Goal: Task Accomplishment & Management: Use online tool/utility

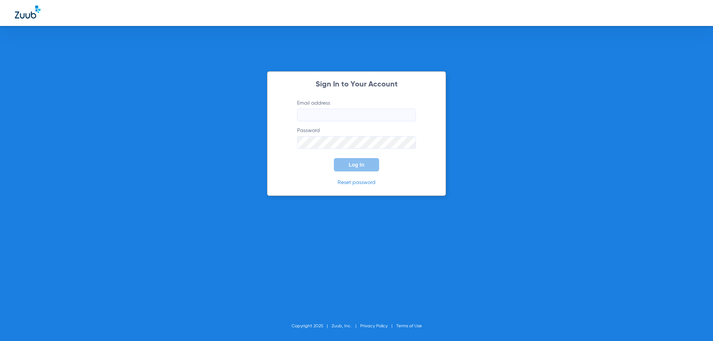
type input "[EMAIL_ADDRESS][DOMAIN_NAME]"
click at [366, 167] on button "Log In" at bounding box center [356, 164] width 45 height 13
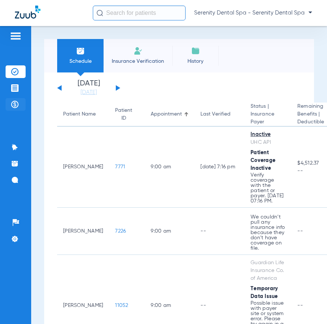
click at [12, 99] on li "Payments & A/R" at bounding box center [16, 104] width 20 height 13
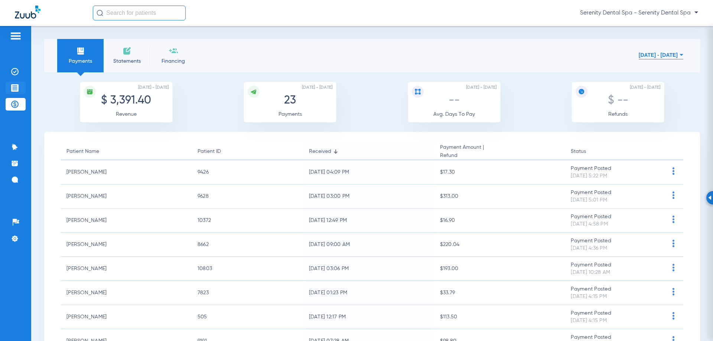
click at [9, 85] on li "Treatment Acceptance" at bounding box center [16, 88] width 20 height 13
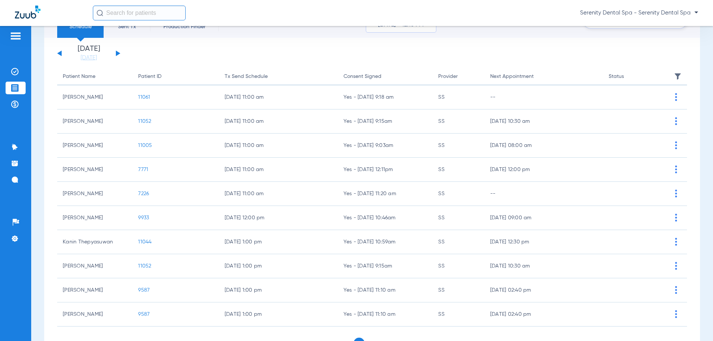
scroll to position [74, 0]
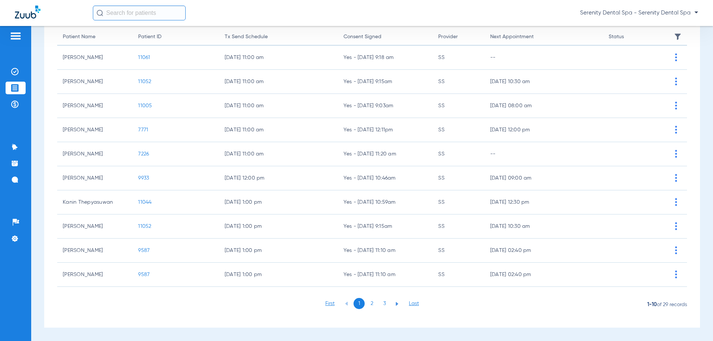
click at [370, 303] on li "2" at bounding box center [371, 303] width 11 height 11
click at [383, 304] on li "3" at bounding box center [384, 303] width 11 height 11
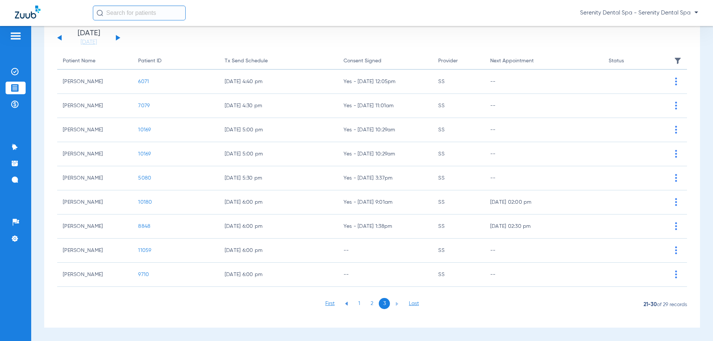
scroll to position [50, 0]
click at [367, 303] on li "2" at bounding box center [371, 303] width 11 height 11
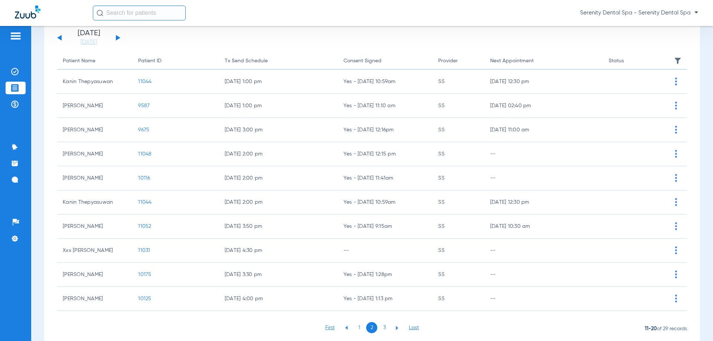
scroll to position [74, 0]
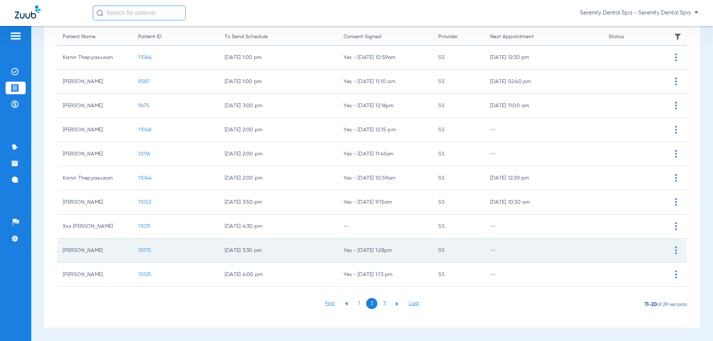
click at [142, 249] on span "10175" at bounding box center [144, 250] width 13 height 5
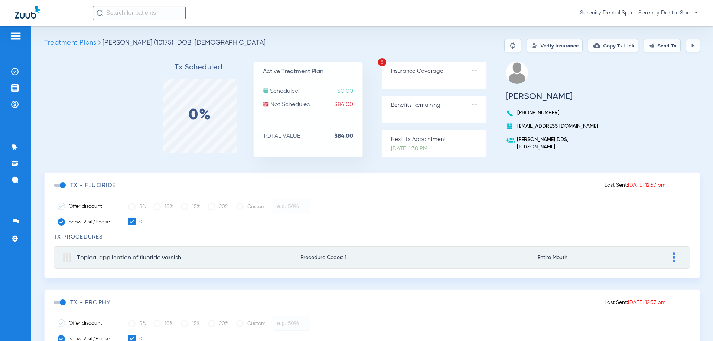
click at [61, 186] on span at bounding box center [59, 185] width 11 height 3
click at [55, 189] on input "checkbox" at bounding box center [55, 189] width 0 height 0
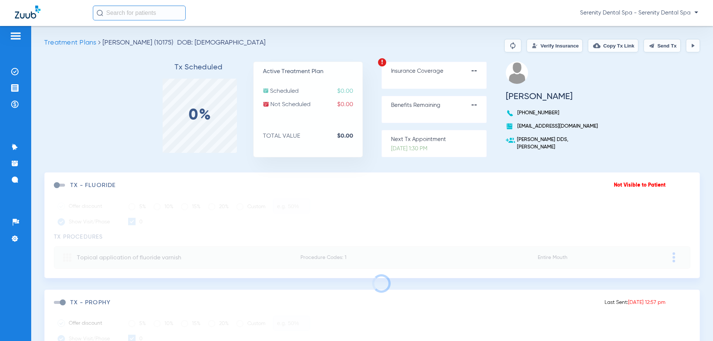
click at [658, 43] on button "Send Tx" at bounding box center [662, 45] width 37 height 13
click at [17, 88] on img at bounding box center [14, 87] width 7 height 7
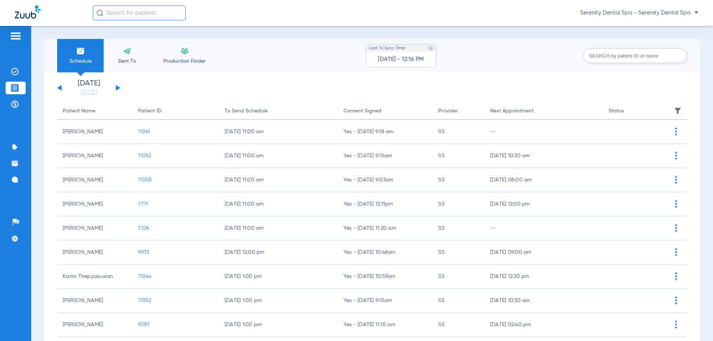
scroll to position [74, 0]
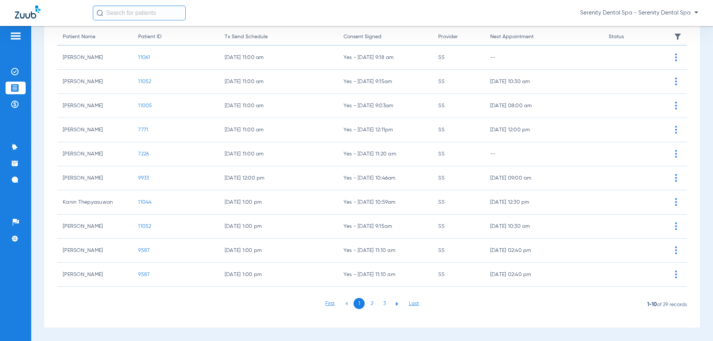
click at [369, 303] on li "2" at bounding box center [371, 303] width 11 height 11
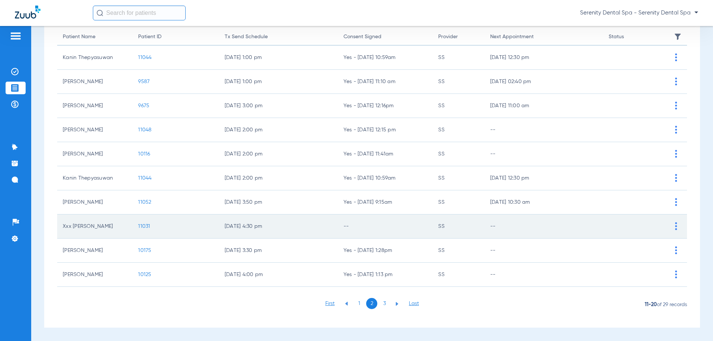
click at [140, 228] on span "11031" at bounding box center [144, 226] width 12 height 5
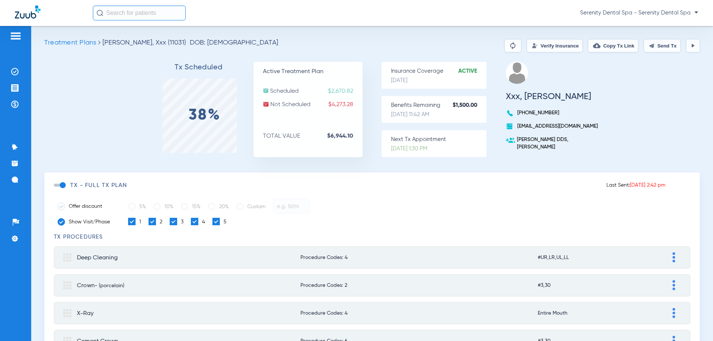
click at [64, 187] on span at bounding box center [59, 185] width 11 height 3
click at [55, 189] on input "checkbox" at bounding box center [55, 189] width 0 height 0
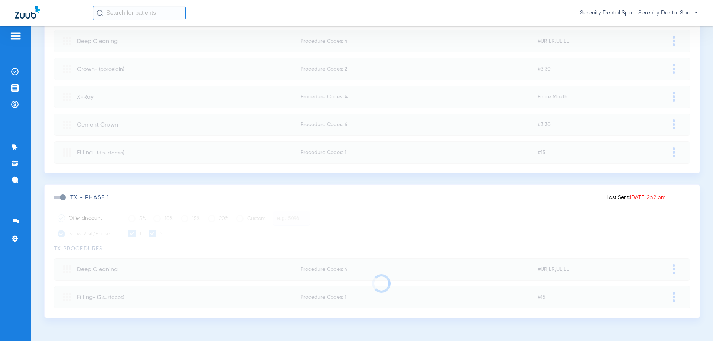
scroll to position [217, 0]
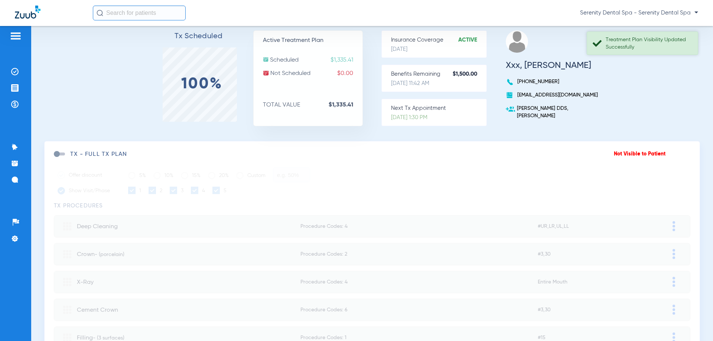
click at [633, 48] on div "Treatment Plan Visibility Updated Successfully" at bounding box center [649, 43] width 86 height 15
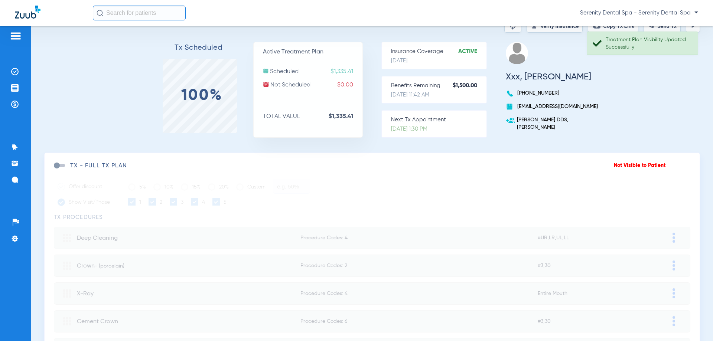
scroll to position [0, 0]
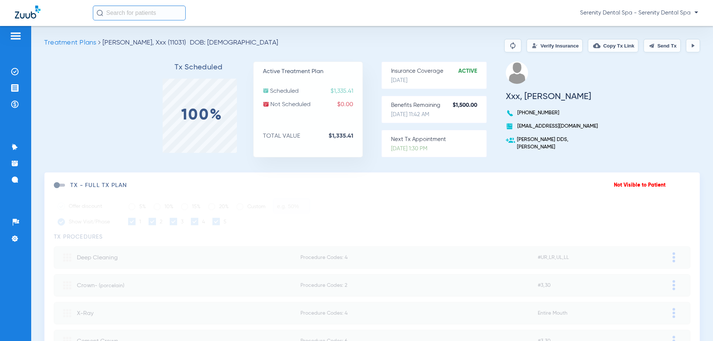
click at [658, 42] on button "Send Tx" at bounding box center [662, 45] width 37 height 13
click at [686, 49] on button at bounding box center [693, 45] width 14 height 13
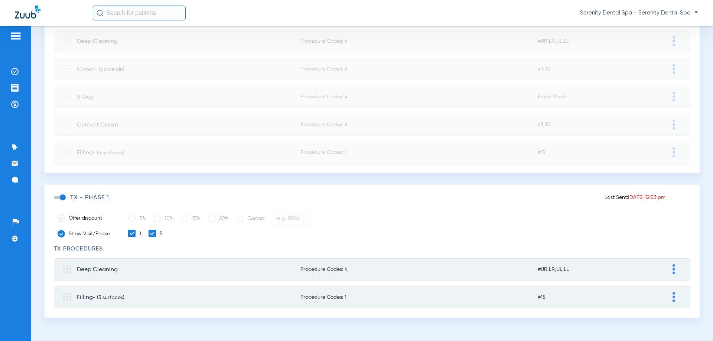
scroll to position [217, 0]
